Goal: Browse casually

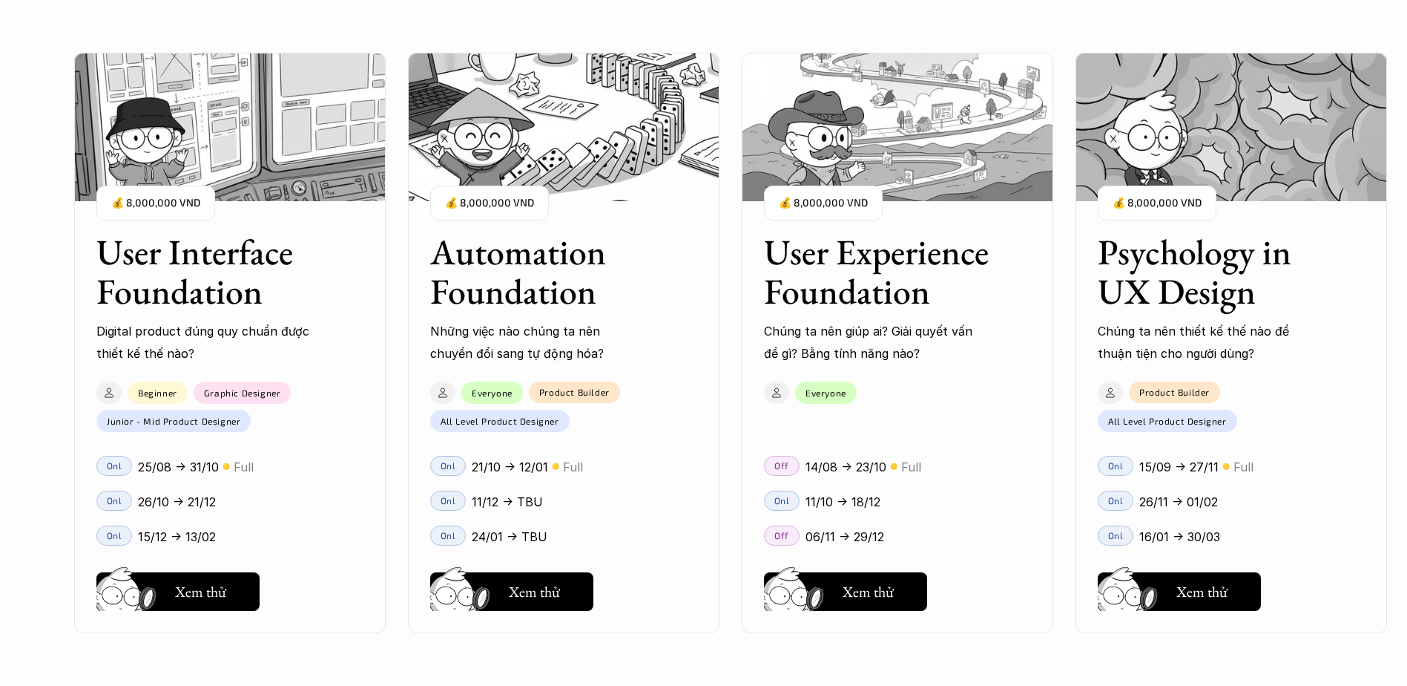
scroll to position [1484, 0]
click at [818, 586] on div "User Interface Foundation Digital product đúng quy chuẩn được thiết kế thế nào?…" at bounding box center [703, 343] width 1259 height 686
click at [873, 596] on div "User Interface Foundation Digital product đúng quy chuẩn được thiết kế thế nào?…" at bounding box center [703, 343] width 1259 height 686
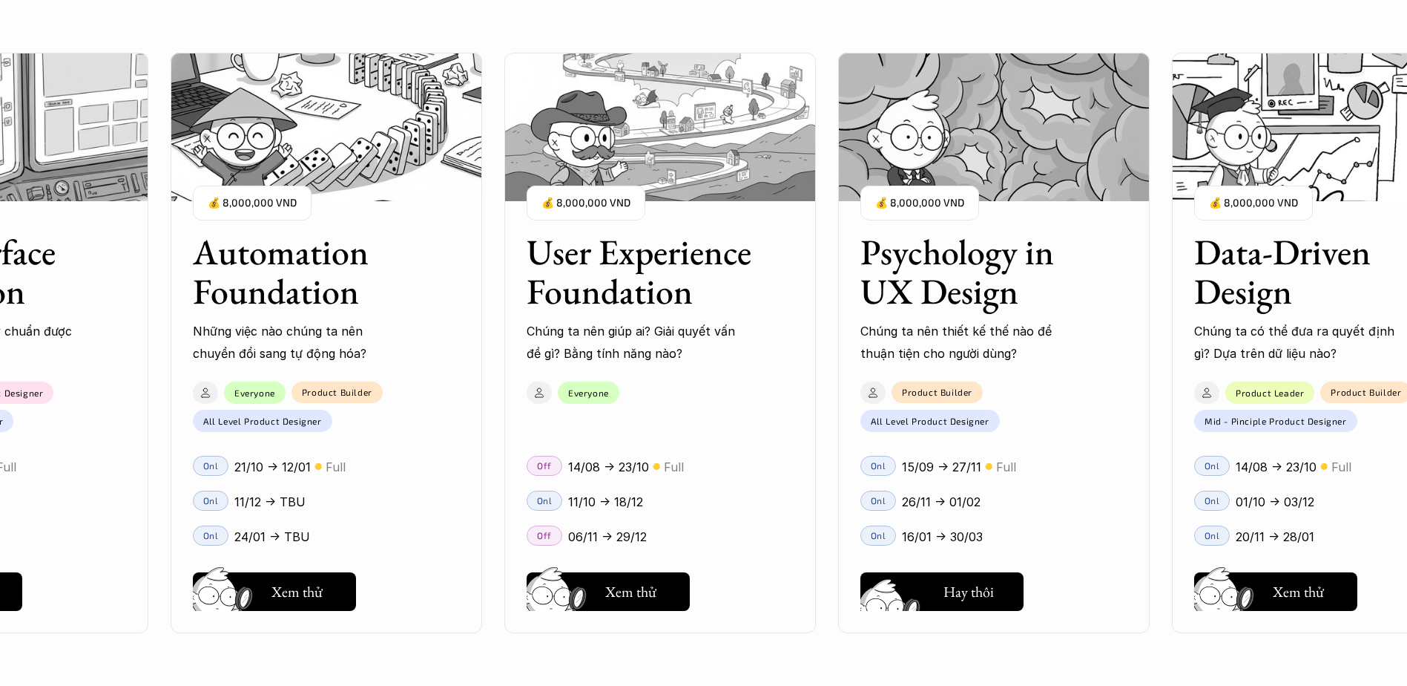
click at [936, 595] on div "User Interface Foundation Digital product đúng quy chuẩn được thiết kế thế nào?…" at bounding box center [703, 343] width 1259 height 686
click at [943, 478] on div "User Interface Foundation Digital product đúng quy chuẩn được thiết kế thế nào?…" at bounding box center [703, 343] width 1259 height 686
click at [885, 461] on div "User Interface Foundation Digital product đúng quy chuẩn được thiết kế thế nào?…" at bounding box center [703, 343] width 1259 height 686
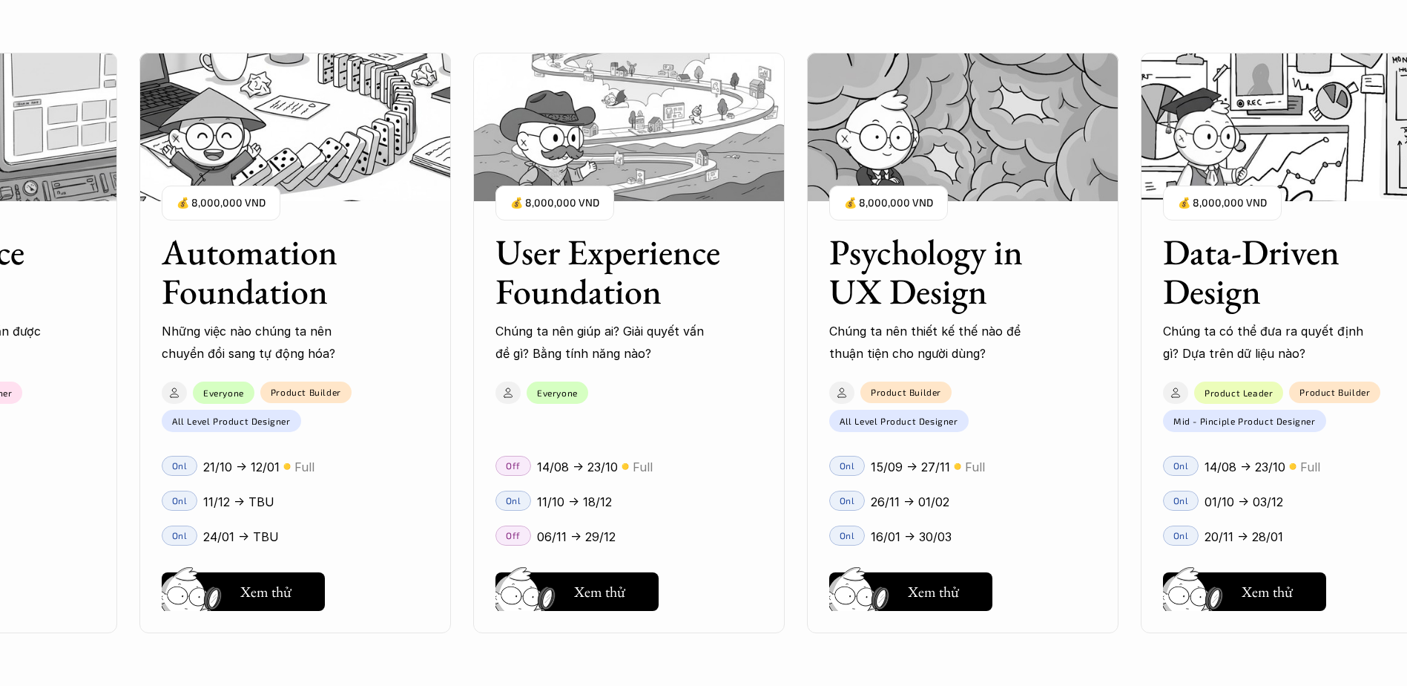
drag, startPoint x: 852, startPoint y: 289, endPoint x: 547, endPoint y: 284, distance: 305.0
click at [622, 290] on div "User Interface Foundation Digital product đúng quy chuẩn được thiết kế thế nào?…" at bounding box center [703, 343] width 1259 height 686
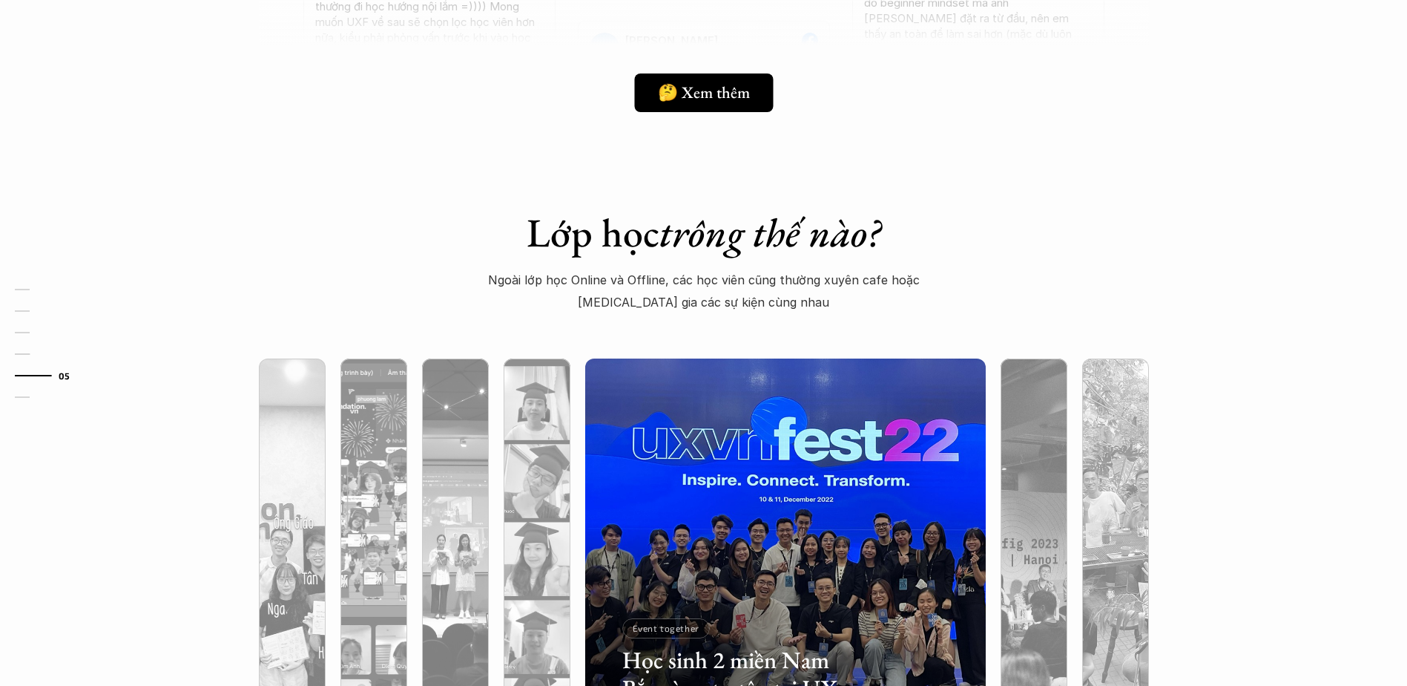
scroll to position [4674, 0]
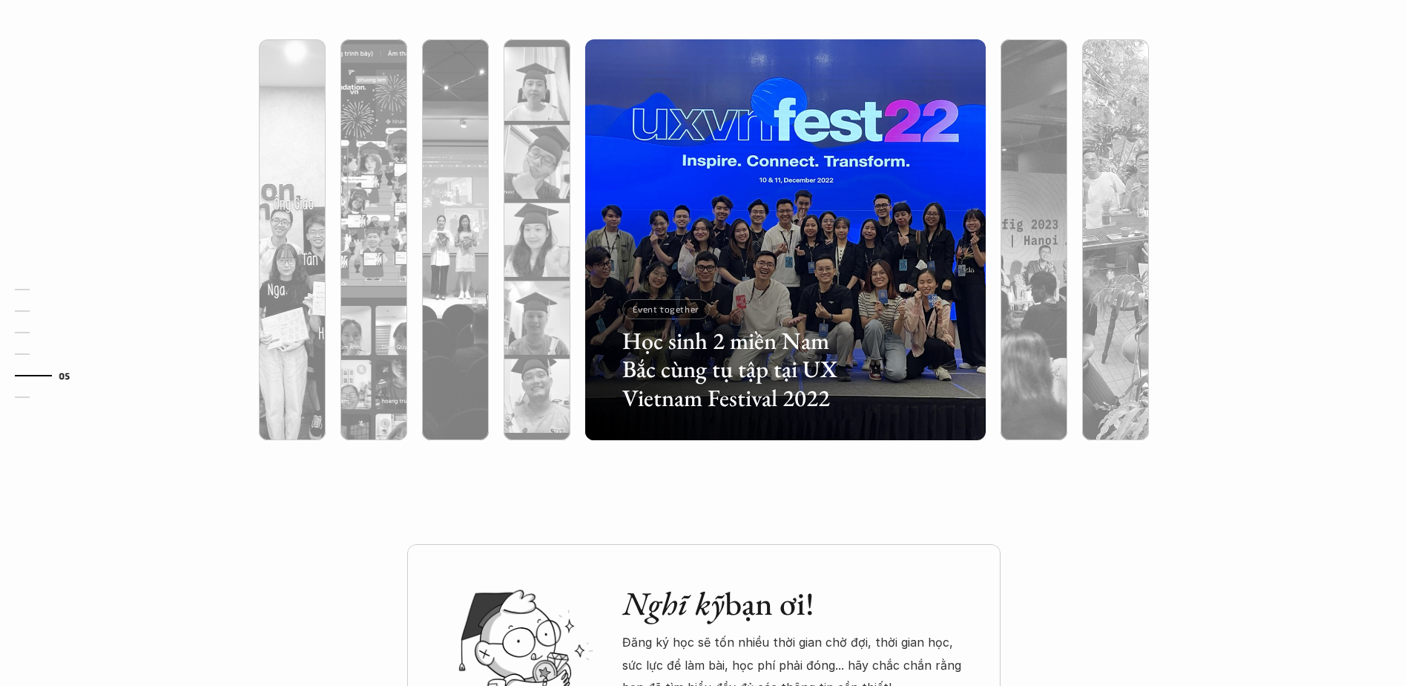
click at [761, 243] on div at bounding box center [785, 319] width 401 height 242
drag, startPoint x: 865, startPoint y: 218, endPoint x: 591, endPoint y: 214, distance: 273.8
click at [648, 219] on div at bounding box center [785, 319] width 401 height 242
click at [1019, 259] on div at bounding box center [1034, 319] width 67 height 242
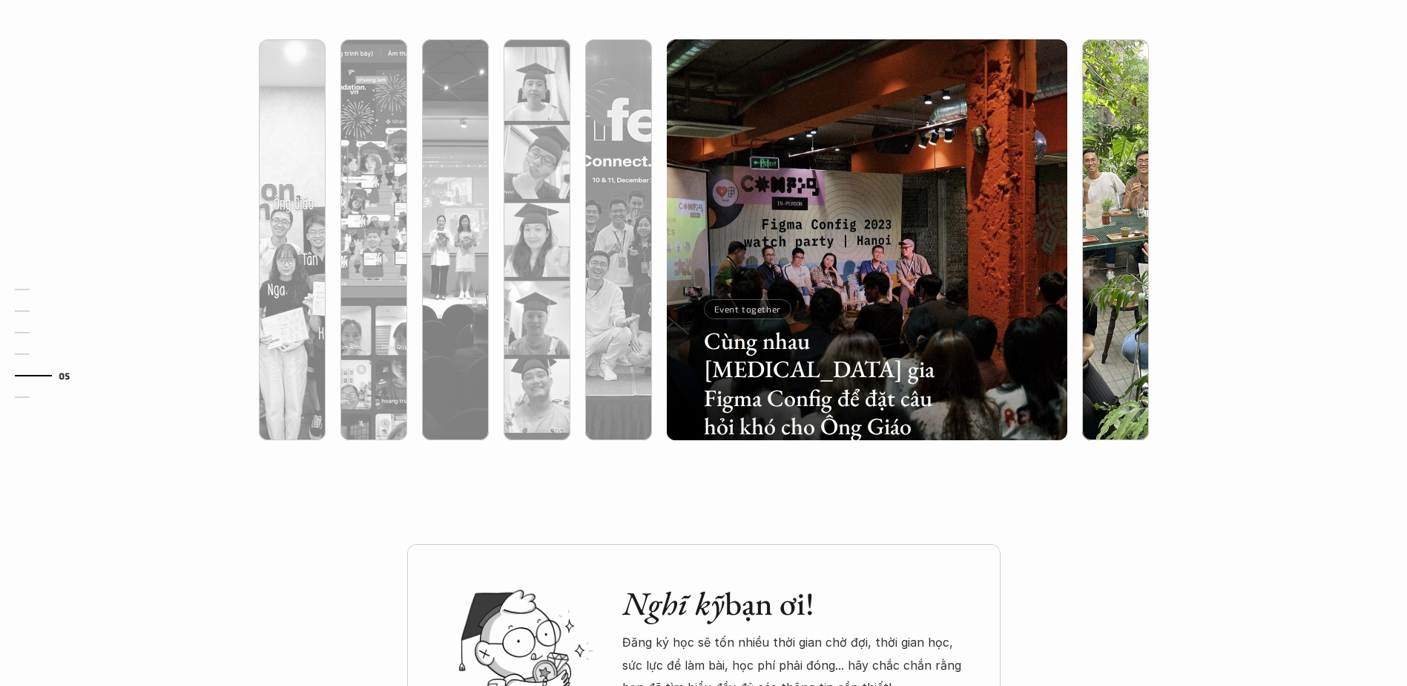
click at [1114, 203] on div at bounding box center [1115, 319] width 67 height 242
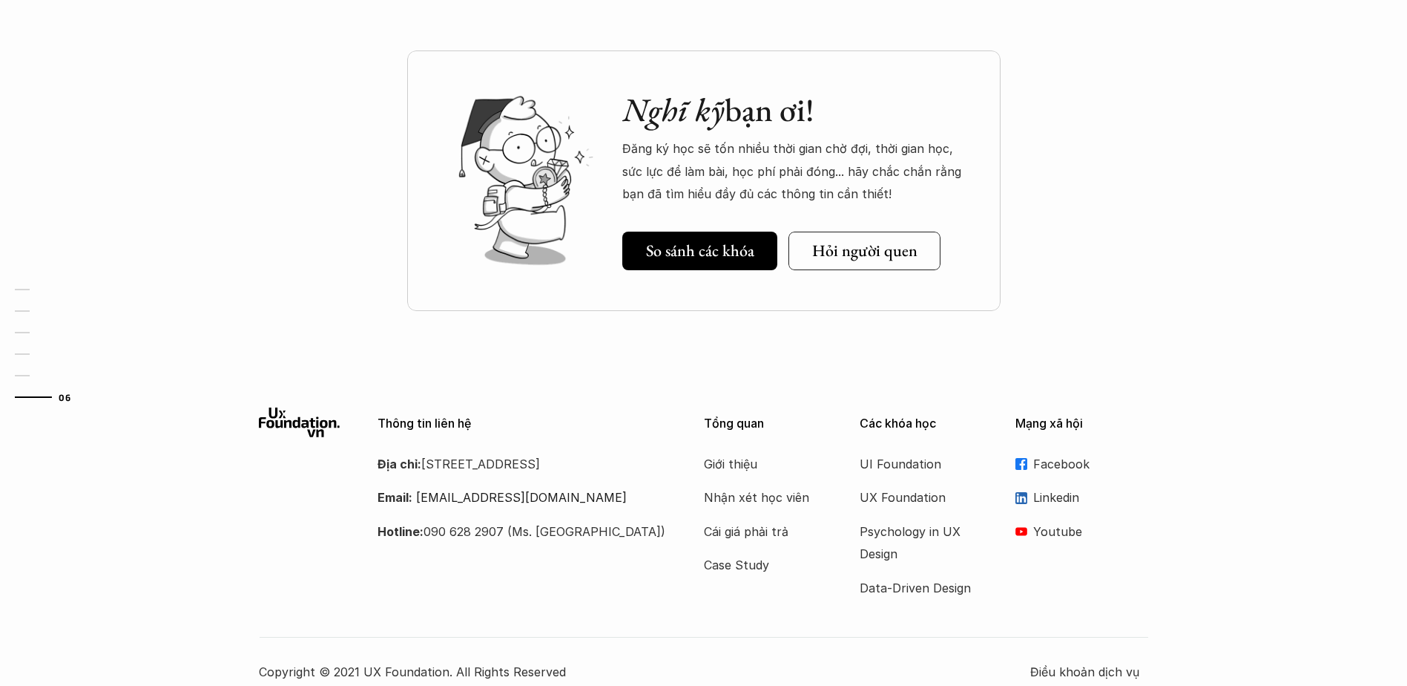
scroll to position [5187, 0]
